Goal: Find specific page/section: Find specific page/section

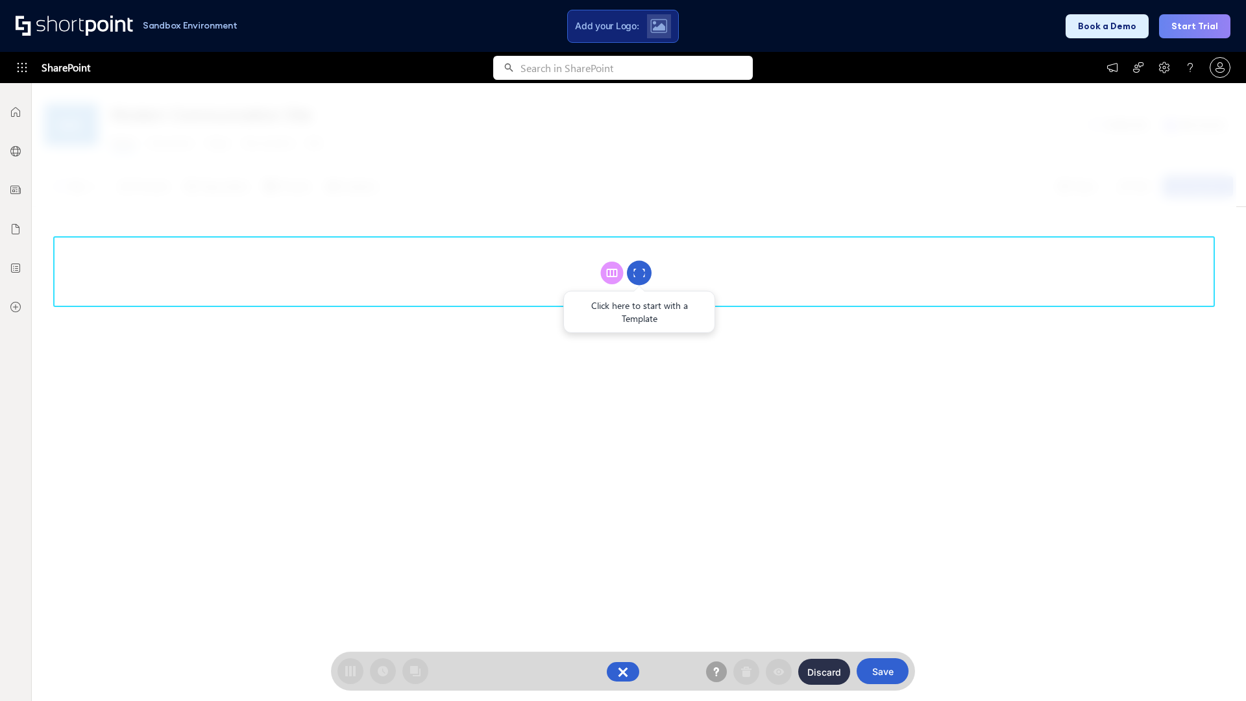
click at [639, 272] on circle at bounding box center [639, 273] width 25 height 25
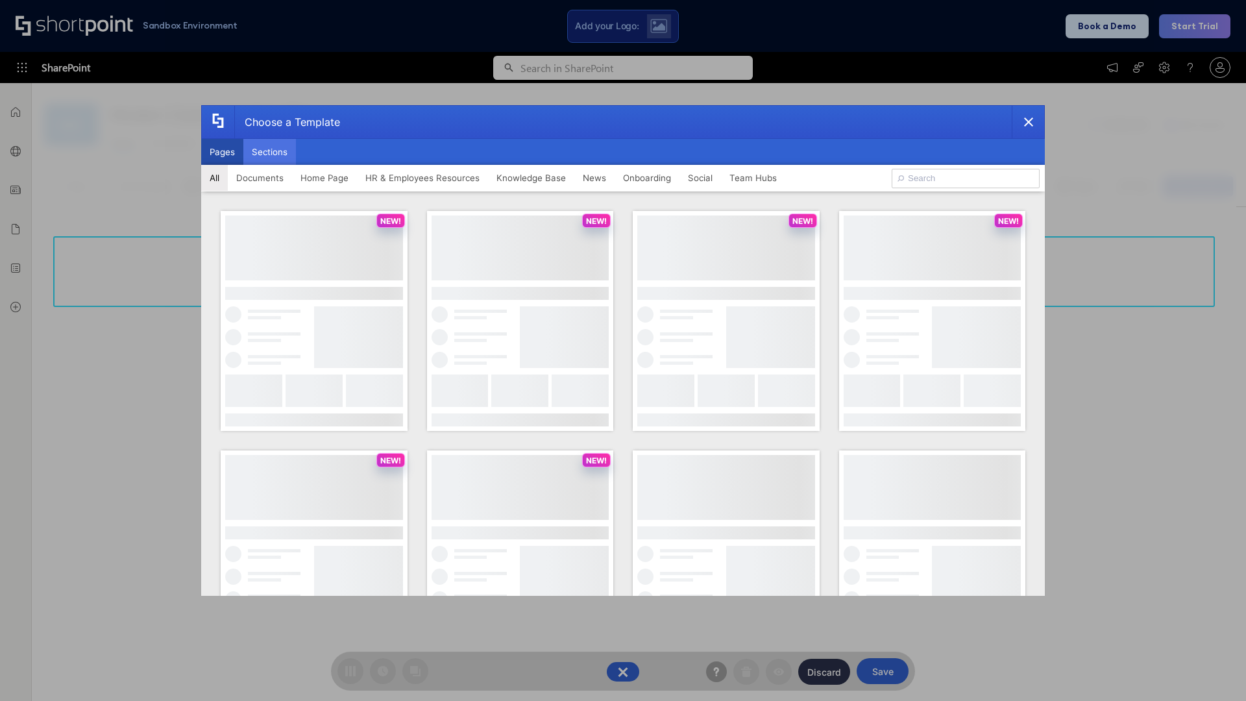
click at [269, 152] on button "Sections" at bounding box center [269, 152] width 53 height 26
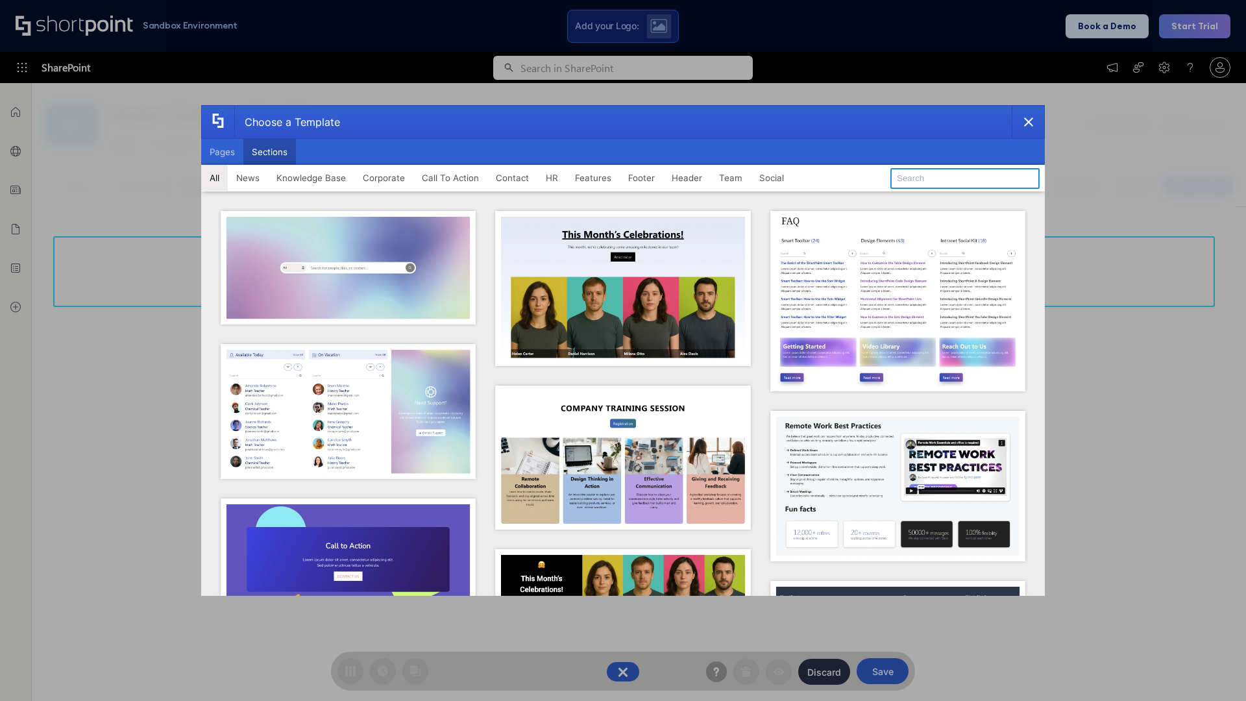
type input "Footer 1"
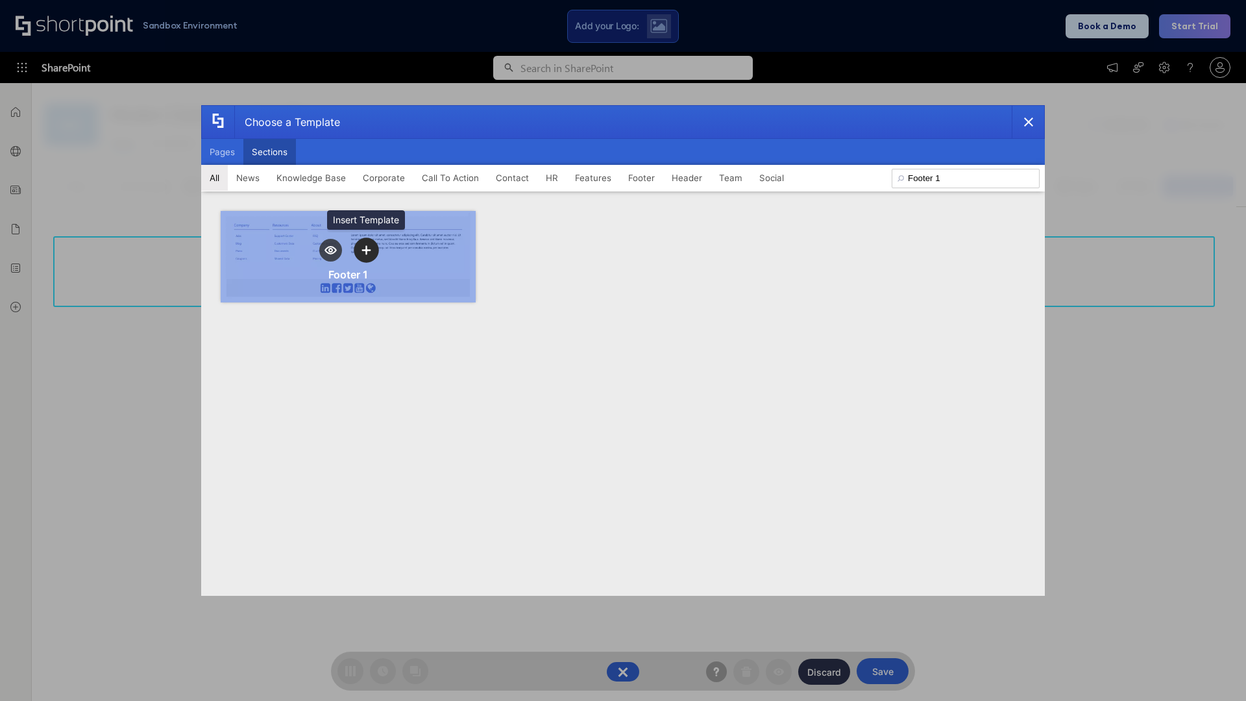
click at [366, 250] on icon "template selector" at bounding box center [365, 250] width 9 height 9
